Goal: Information Seeking & Learning: Learn about a topic

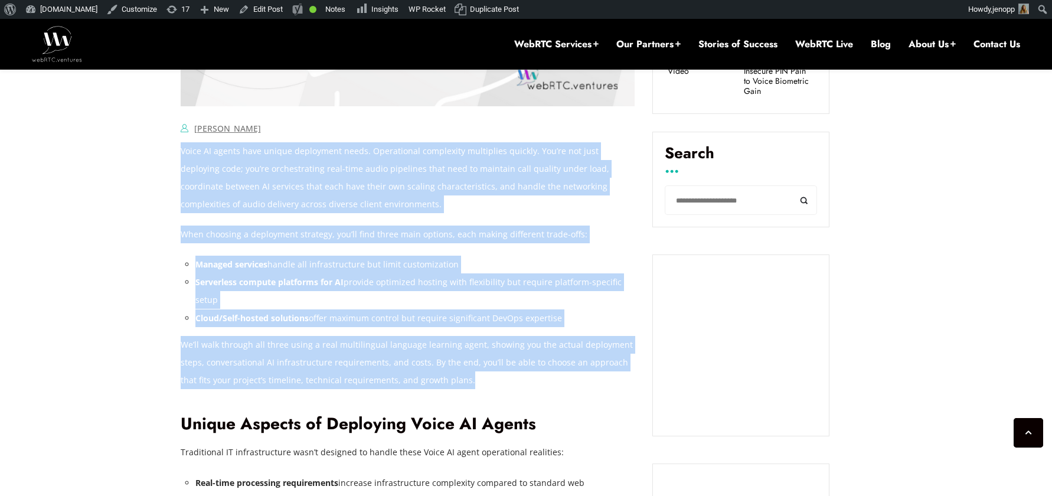
scroll to position [850, 0]
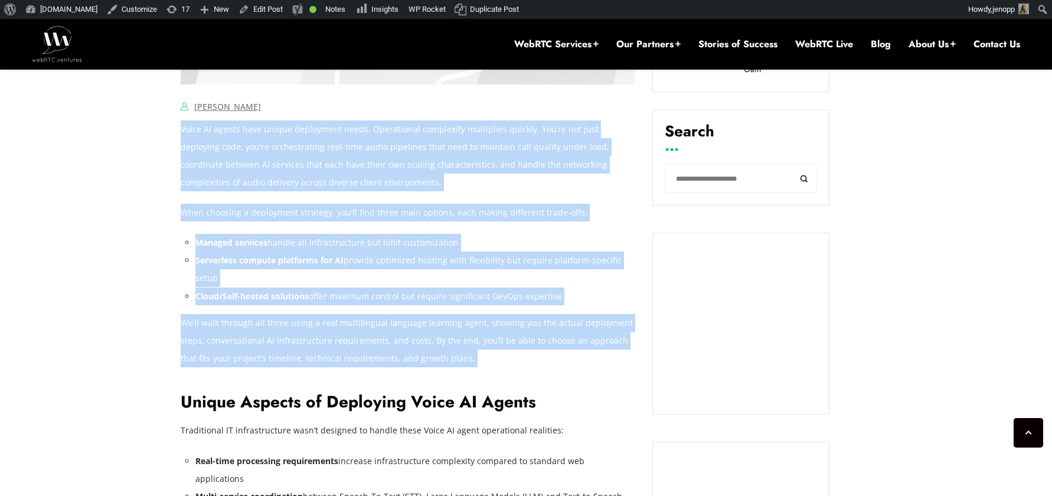
drag, startPoint x: 182, startPoint y: 227, endPoint x: 564, endPoint y: 388, distance: 415.2
copy div "Voice AI agents have unique deployment needs. Operational complexity multiplies…"
click at [342, 282] on li "Serverless compute platforms for AI provide optimized hosting with flexibility …" at bounding box center [415, 269] width 440 height 35
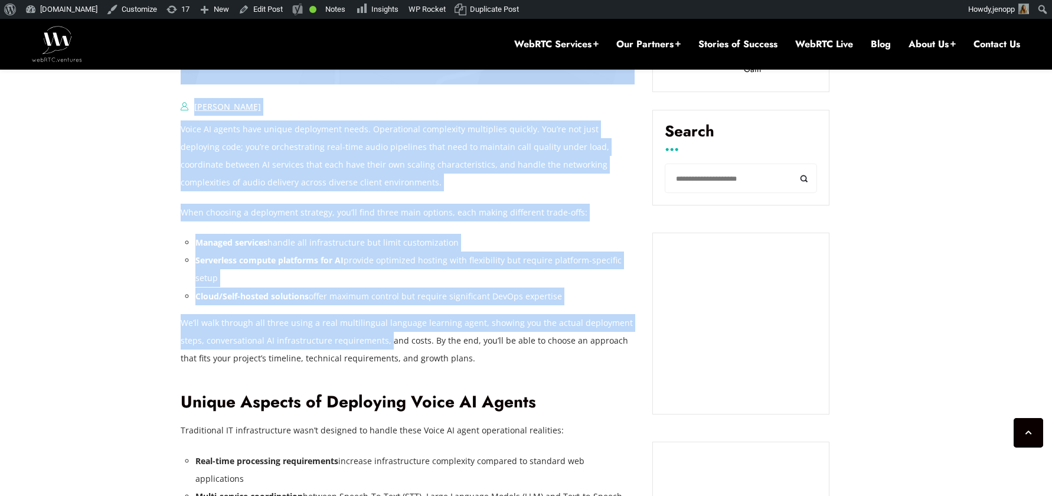
drag, startPoint x: 179, startPoint y: 324, endPoint x: 391, endPoint y: 339, distance: 212.5
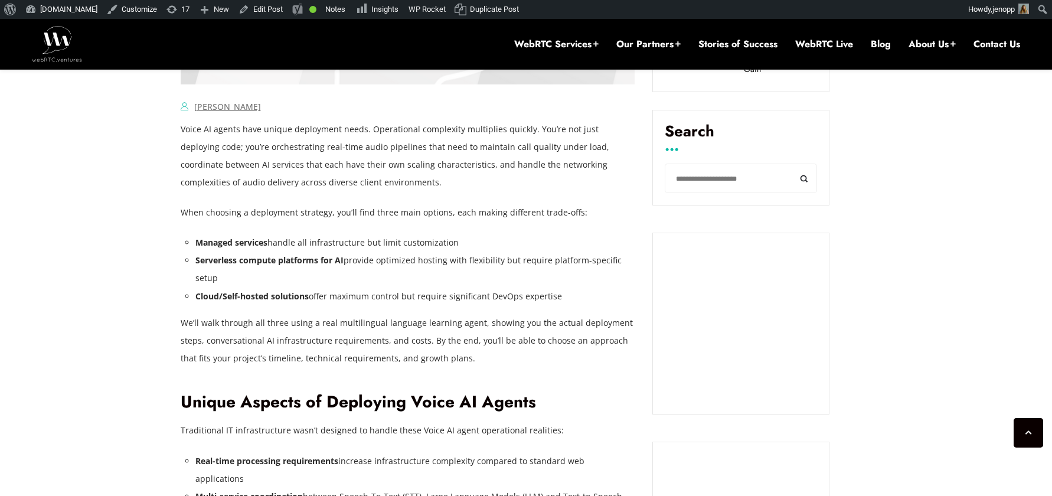
click at [410, 341] on p "We’ll walk through all three using a real multilingual language learning agent,…" at bounding box center [408, 340] width 455 height 53
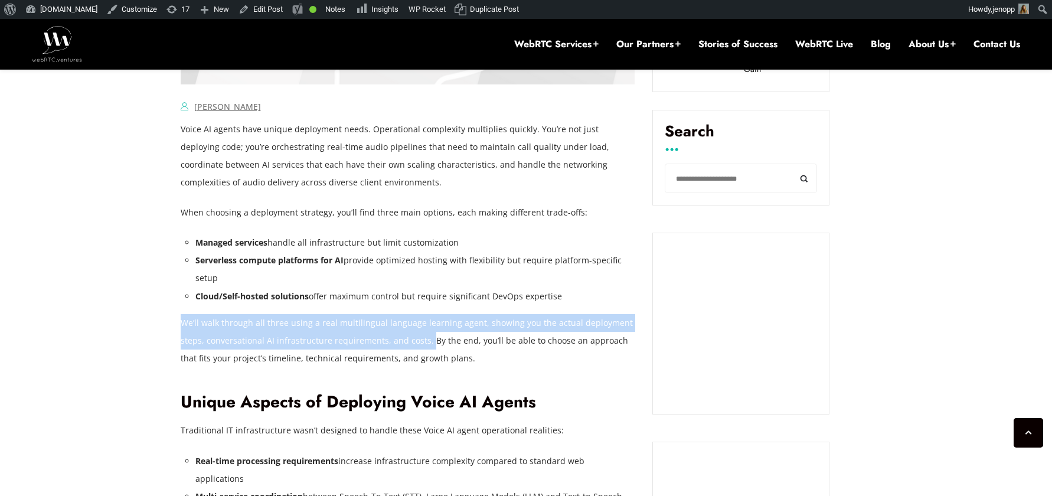
drag, startPoint x: 420, startPoint y: 341, endPoint x: 182, endPoint y: 324, distance: 238.6
click at [182, 324] on p "We’ll walk through all three using a real multilingual language learning agent,…" at bounding box center [408, 340] width 455 height 53
copy p "We’ll walk through all three using a real multilingual language learning agent,…"
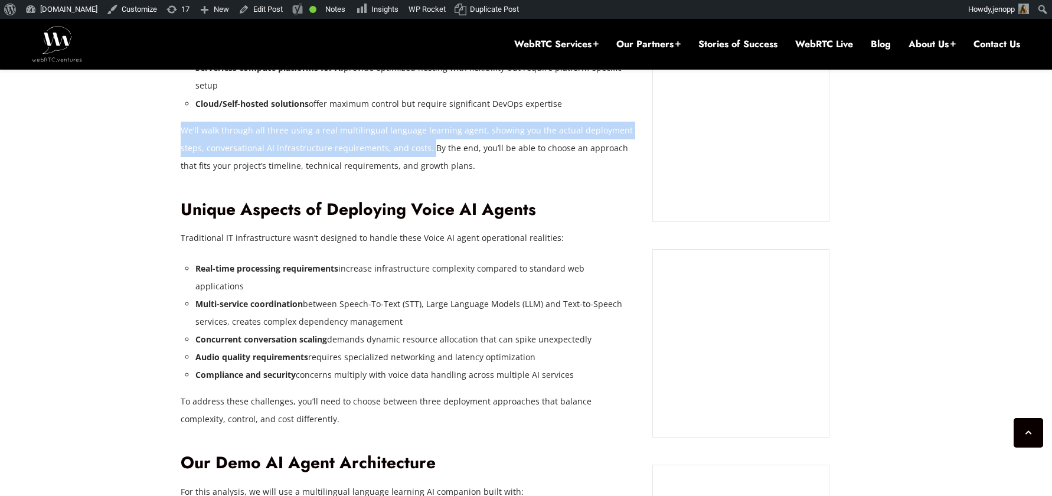
scroll to position [1044, 0]
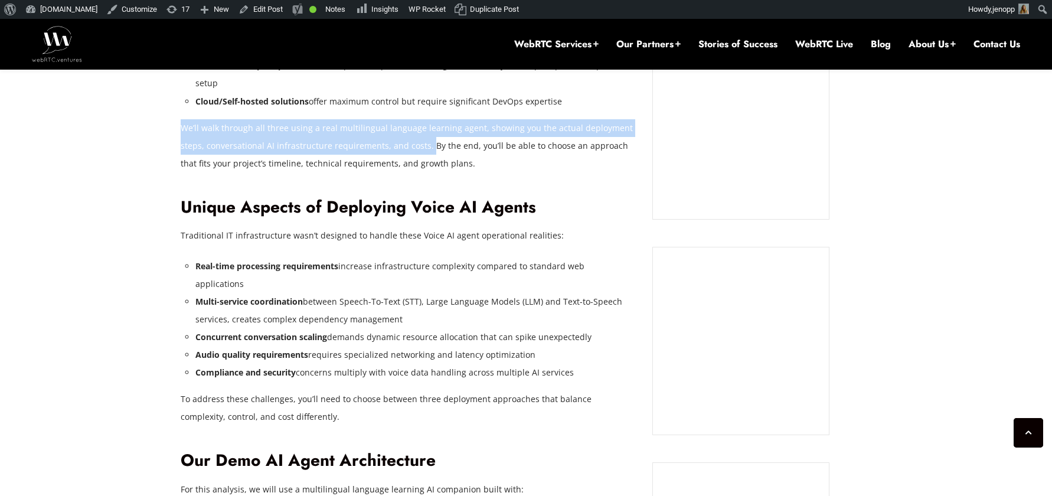
drag, startPoint x: 548, startPoint y: 354, endPoint x: 181, endPoint y: 240, distance: 384.1
copy div "Traditional IT infrastructure wasn’t designed to handle these Voice AI agent op…"
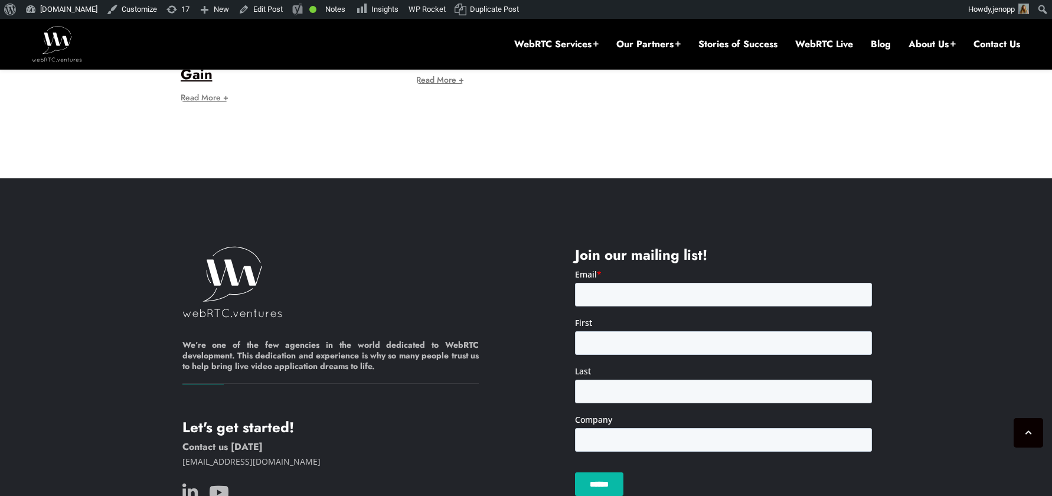
scroll to position [7316, 0]
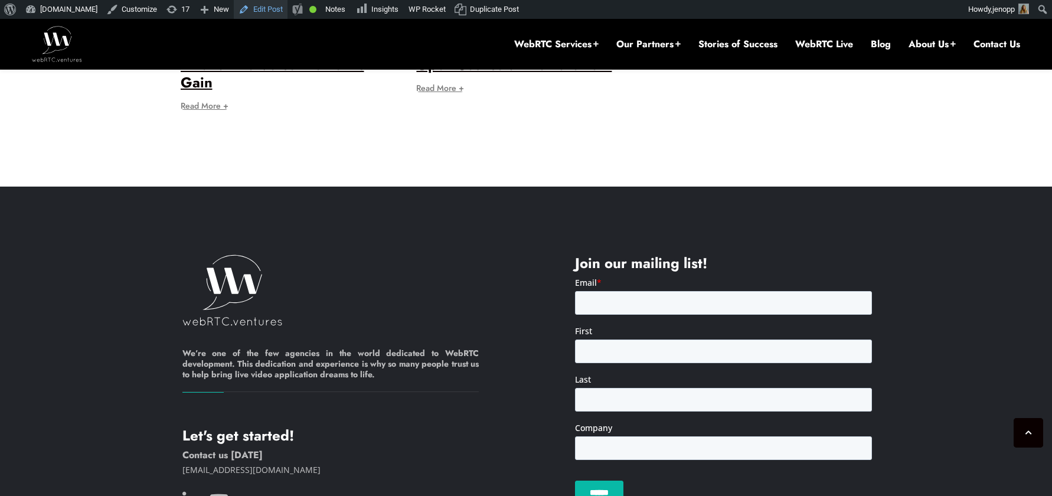
click at [268, 11] on link "Edit Post" at bounding box center [261, 9] width 54 height 19
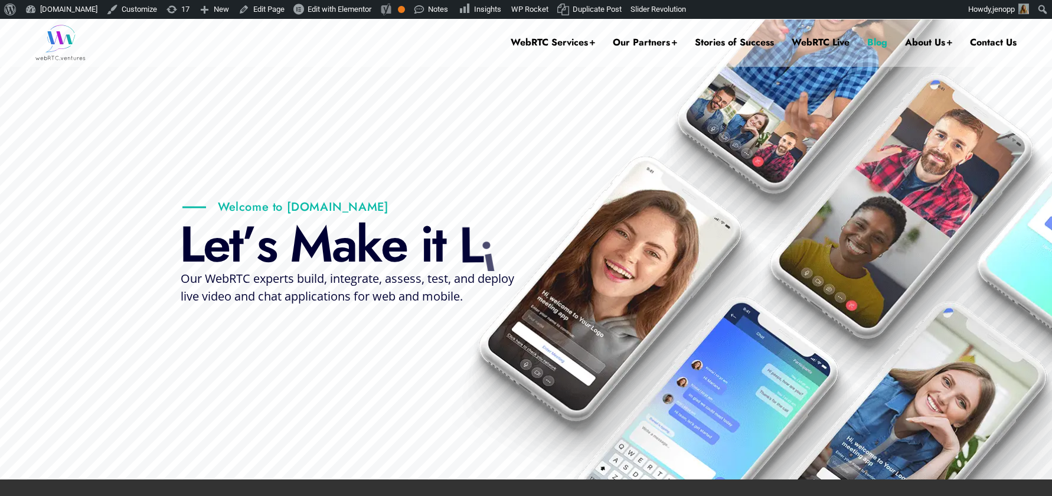
click at [876, 43] on link "Blog" at bounding box center [877, 42] width 20 height 47
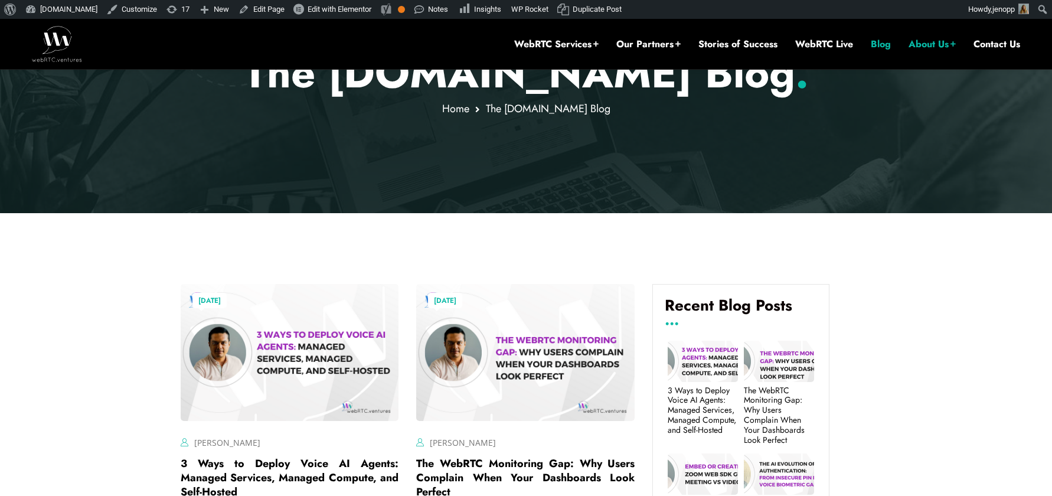
scroll to position [276, 0]
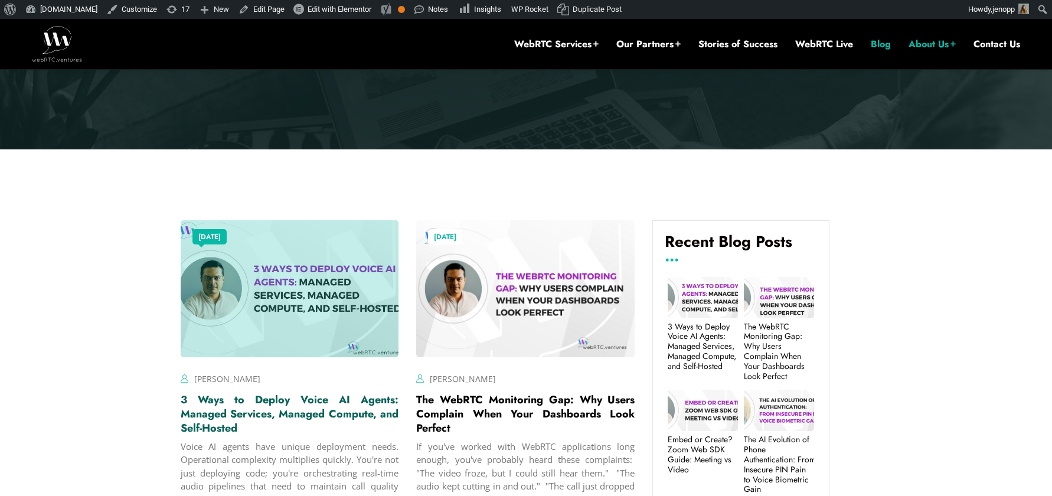
click at [237, 414] on link "3 Ways to Deploy Voice AI Agents: Managed Services, Managed Compute, and Self-H…" at bounding box center [290, 414] width 218 height 44
